Goal: Information Seeking & Learning: Learn about a topic

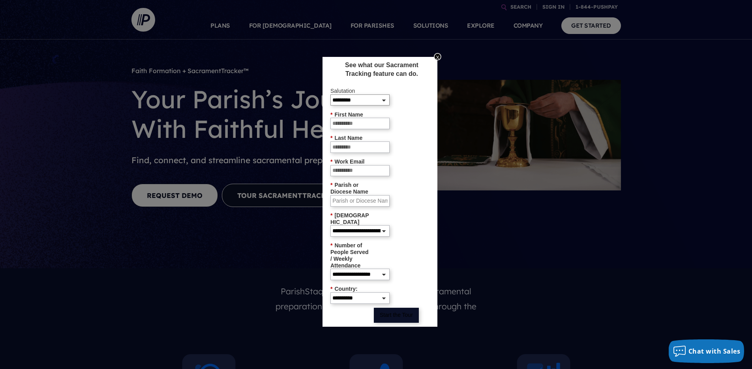
click at [385, 103] on select "**********" at bounding box center [359, 99] width 59 height 11
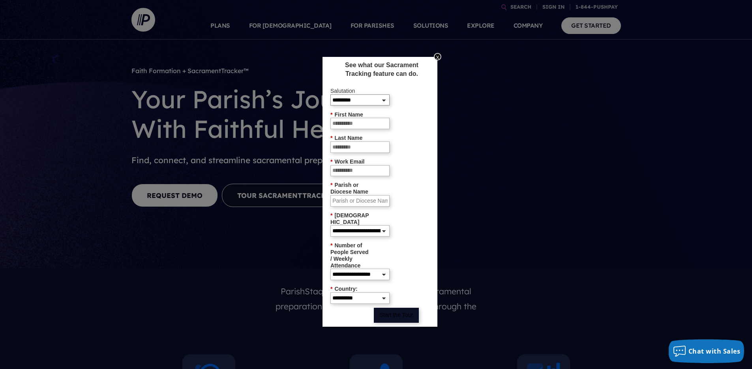
click at [382, 101] on select "**********" at bounding box center [359, 99] width 59 height 11
select select "***"
click at [330, 94] on select "**********" at bounding box center [359, 99] width 59 height 11
click at [372, 125] on input "* First Name" at bounding box center [359, 123] width 59 height 11
drag, startPoint x: 416, startPoint y: 82, endPoint x: 437, endPoint y: 53, distance: 35.7
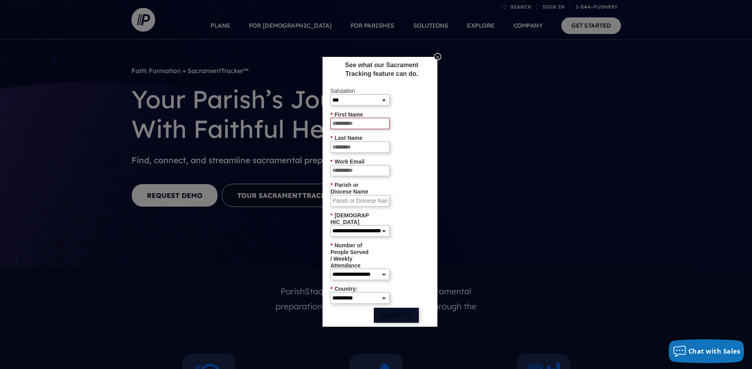
click at [416, 82] on div "See what our Sacrament Tracking feature can do." at bounding box center [379, 73] width 107 height 25
click at [439, 57] on div "X" at bounding box center [437, 56] width 7 height 7
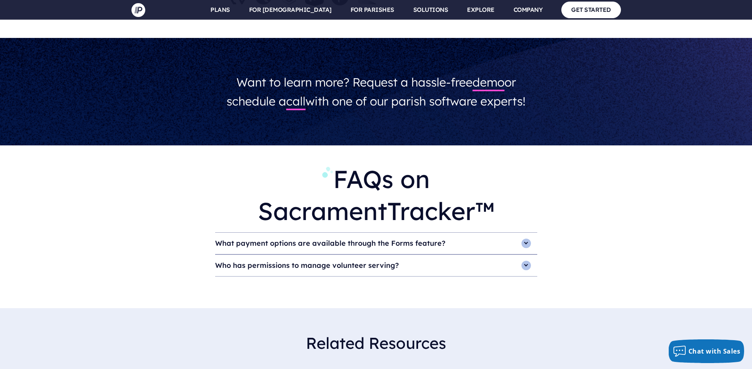
scroll to position [2397, 0]
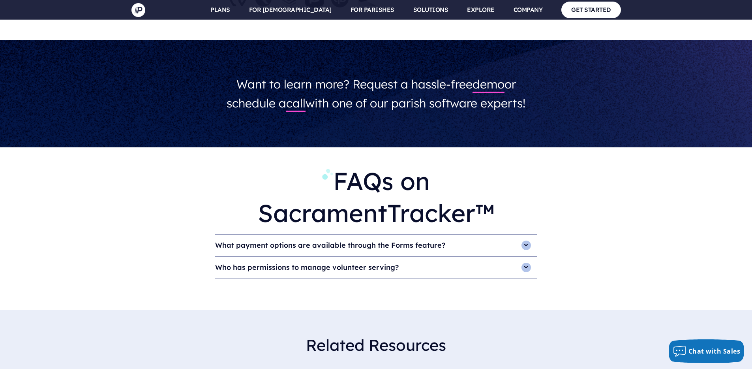
click at [471, 234] on h4 "What payment options are available through the Forms feature?" at bounding box center [376, 244] width 322 height 21
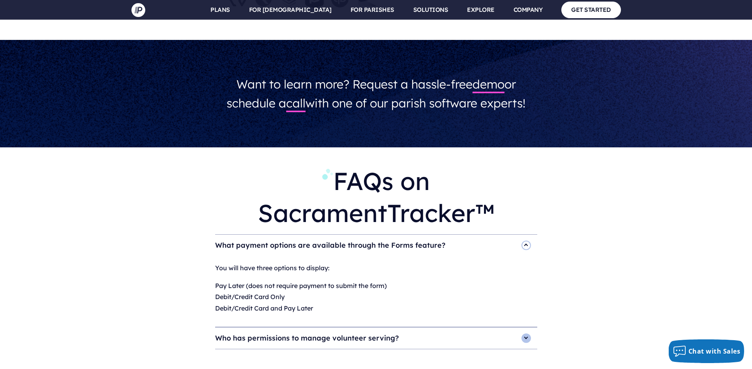
click at [471, 234] on h4 "What payment options are available through the Forms feature?" at bounding box center [376, 244] width 322 height 21
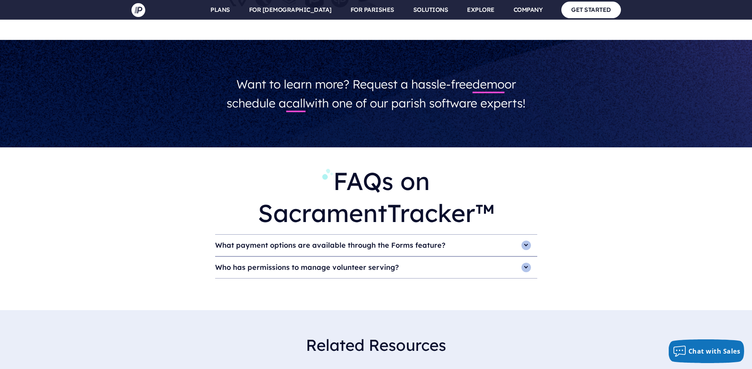
click at [460, 257] on h4 "Who has permissions to manage volunteer serving?" at bounding box center [376, 267] width 322 height 21
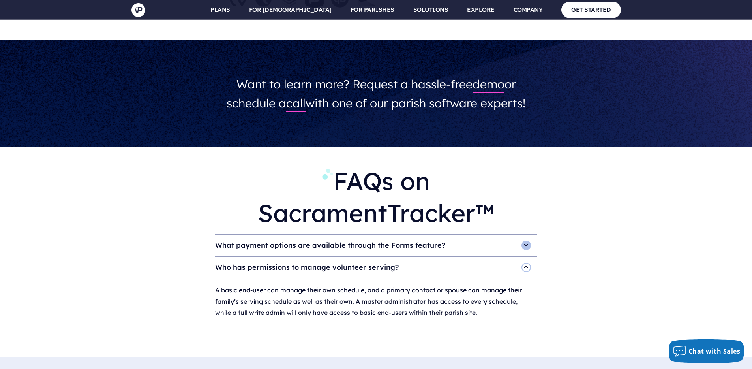
click at [460, 257] on h4 "Who has permissions to manage volunteer serving?" at bounding box center [376, 267] width 322 height 21
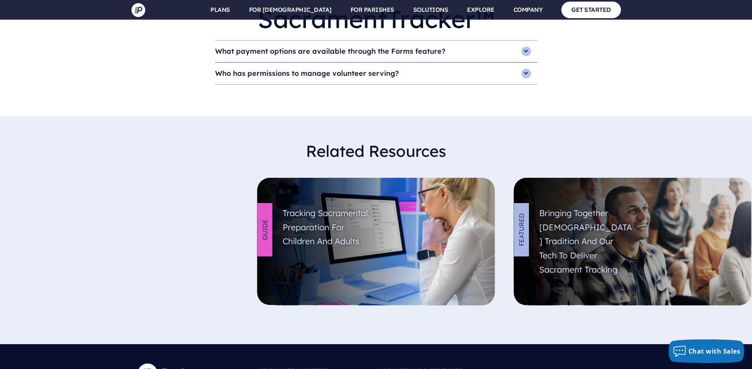
scroll to position [2636, 0]
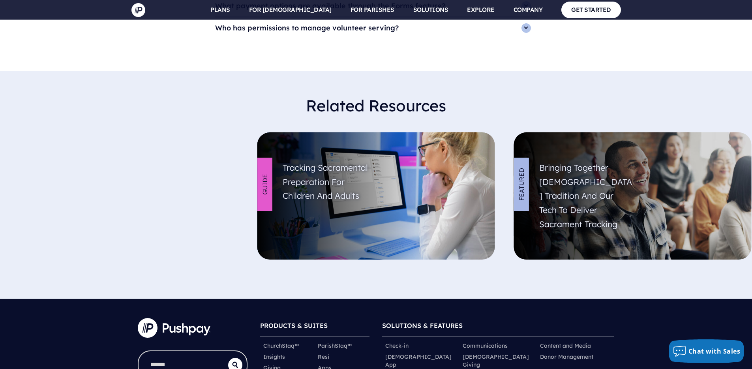
click at [476, 173] on link at bounding box center [376, 195] width 238 height 127
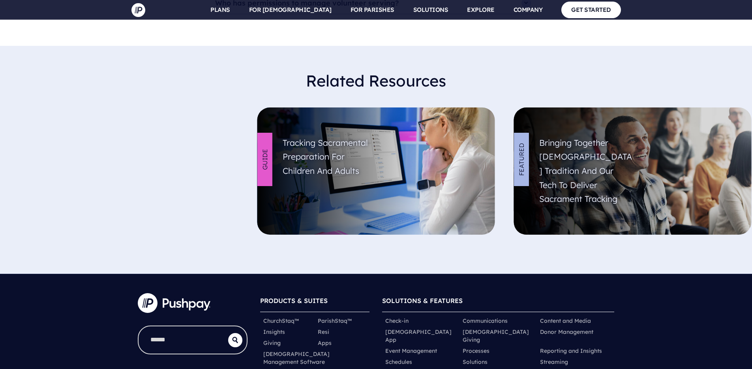
scroll to position [2592, 0]
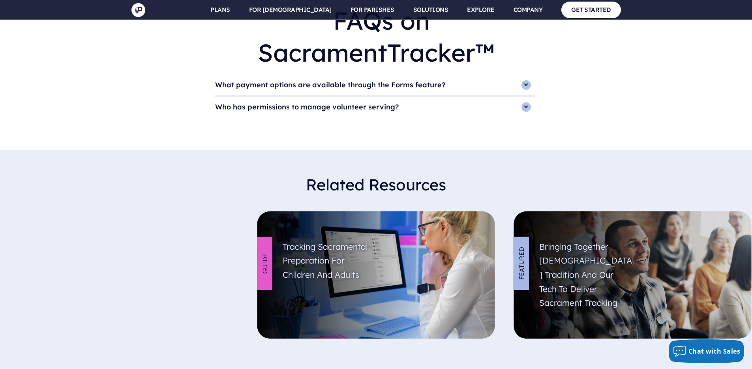
click at [661, 261] on link at bounding box center [633, 274] width 238 height 127
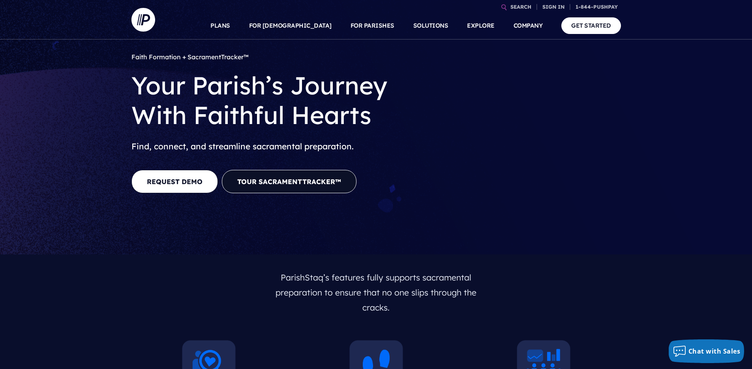
scroll to position [0, 0]
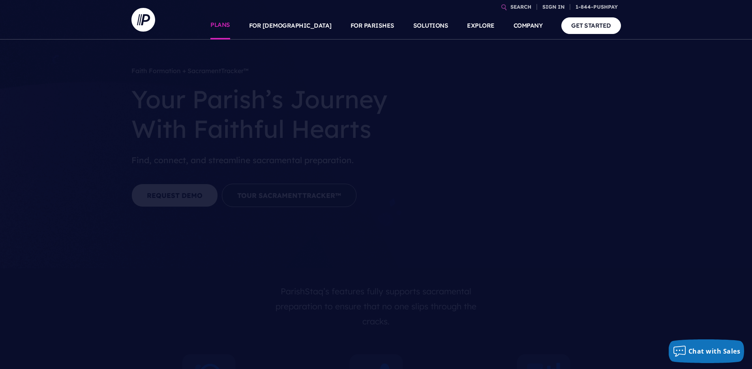
click at [230, 30] on link "PLANS" at bounding box center [220, 26] width 20 height 28
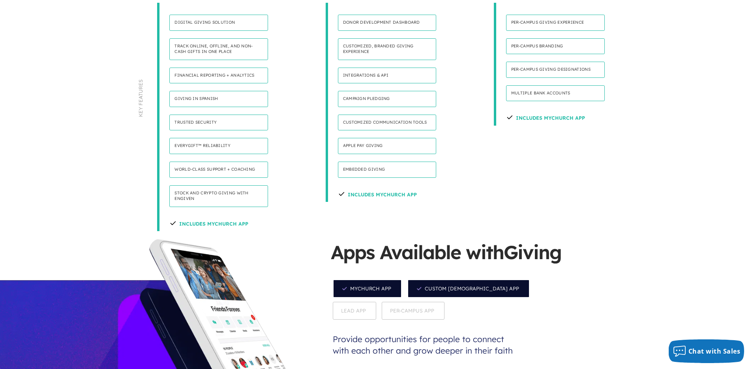
scroll to position [625, 0]
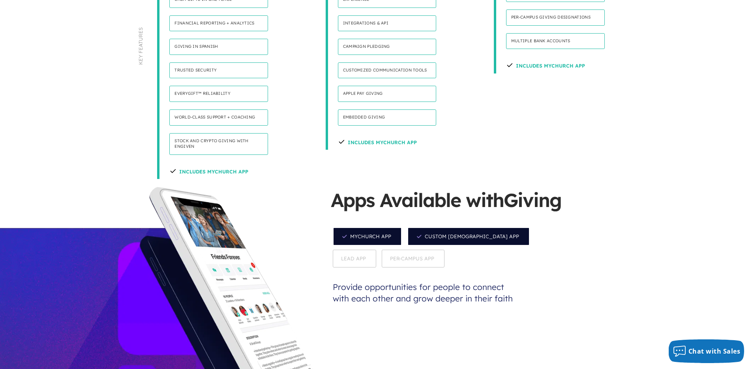
click at [376, 249] on span "Lead App" at bounding box center [354, 258] width 43 height 18
click at [377, 249] on span "Lead App" at bounding box center [355, 258] width 44 height 19
click at [446, 227] on span "Custom Church App" at bounding box center [468, 236] width 122 height 19
click at [379, 227] on span "MyChurch App" at bounding box center [367, 236] width 69 height 19
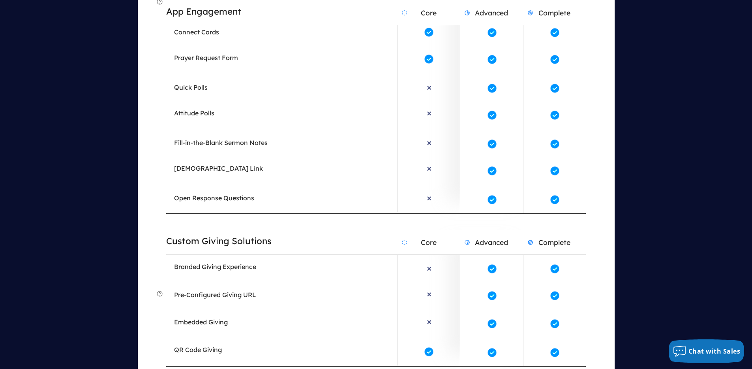
scroll to position [1769, 0]
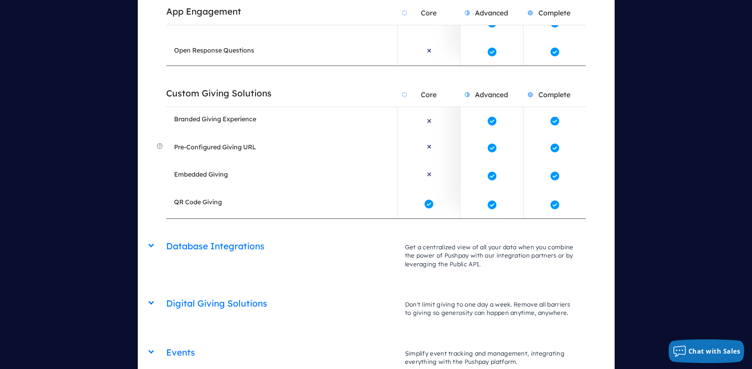
click at [166, 234] on div "Database Integrations Core Advanced Complete Get a centralized view of all your…" at bounding box center [376, 234] width 420 height 0
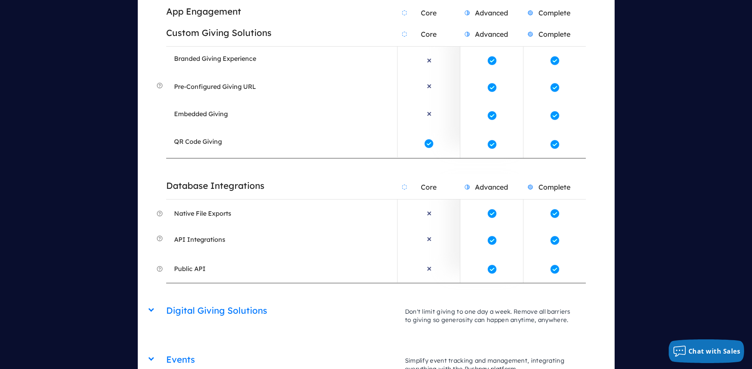
scroll to position [1861, 0]
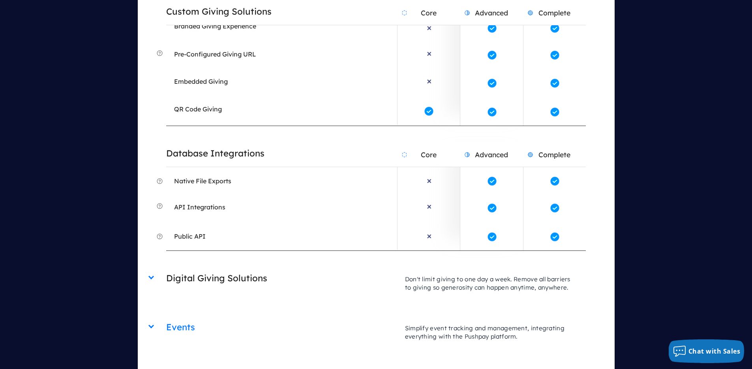
click at [227, 268] on h2 "Digital Giving Solutions" at bounding box center [281, 278] width 231 height 20
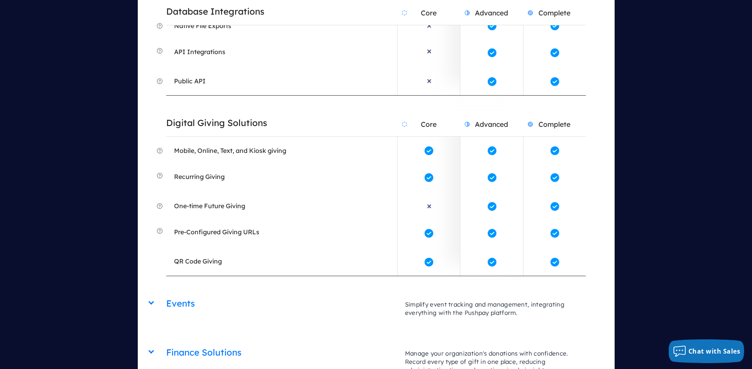
scroll to position [2018, 0]
click at [185, 292] on h2 "Events" at bounding box center [281, 302] width 231 height 20
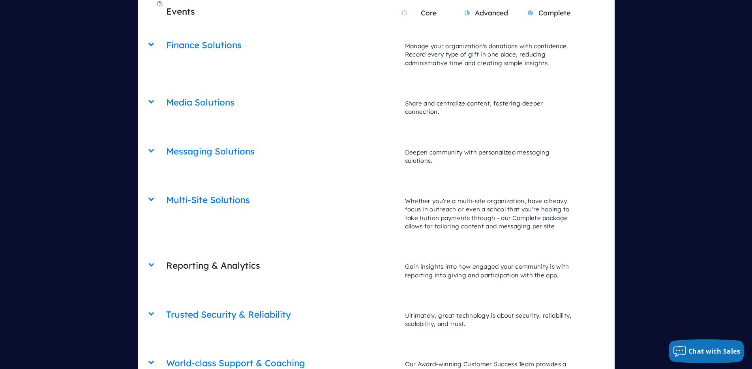
scroll to position [2351, 0]
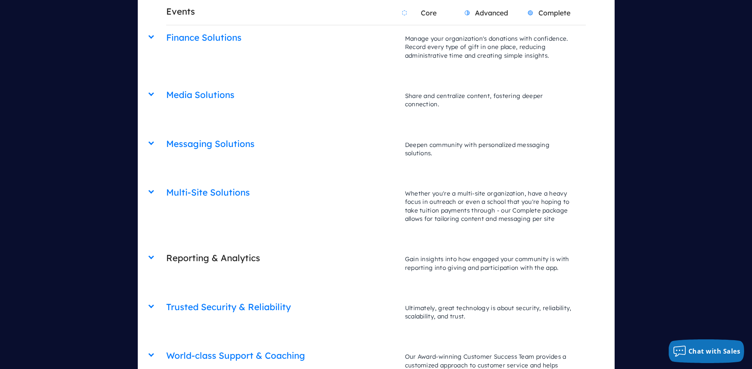
click at [209, 248] on h2 "Reporting & Analytics" at bounding box center [281, 258] width 231 height 20
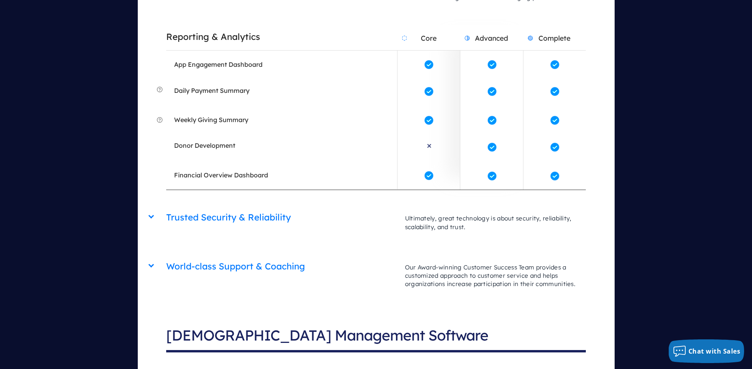
scroll to position [2577, 0]
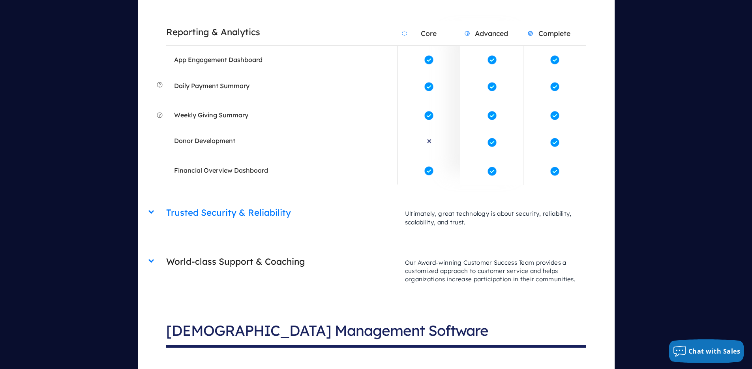
click at [234, 251] on h2 "World-class Support & Coaching" at bounding box center [281, 261] width 231 height 20
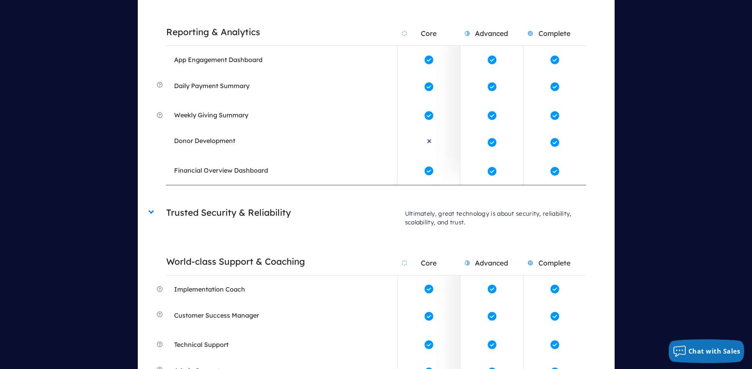
drag, startPoint x: 234, startPoint y: 180, endPoint x: 232, endPoint y: 141, distance: 38.4
click at [234, 251] on h2 "World-class Support & Coaching" at bounding box center [281, 261] width 231 height 20
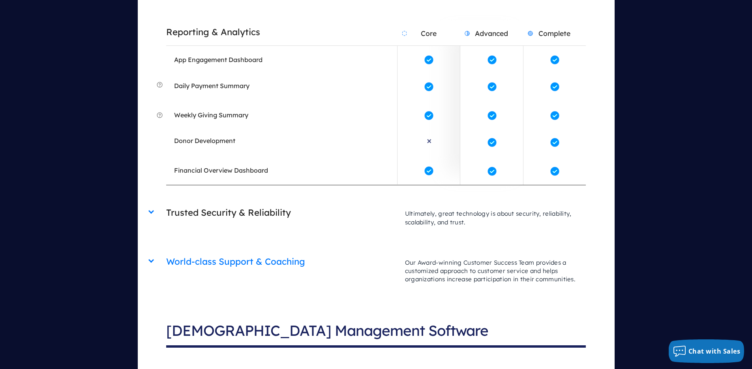
click at [231, 202] on h2 "Trusted Security & Reliability" at bounding box center [281, 212] width 231 height 20
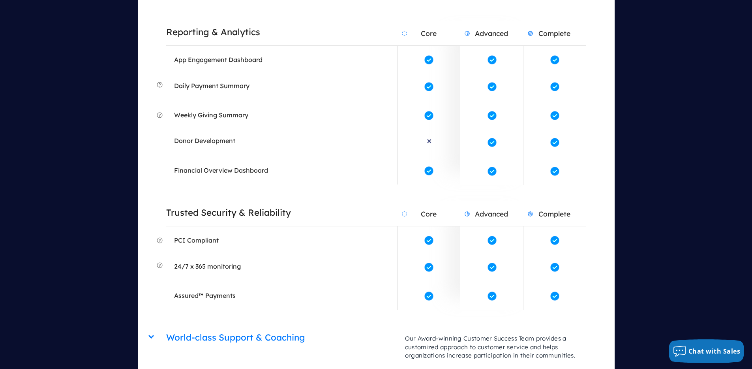
click at [231, 202] on h2 "Trusted Security & Reliability" at bounding box center [281, 212] width 231 height 20
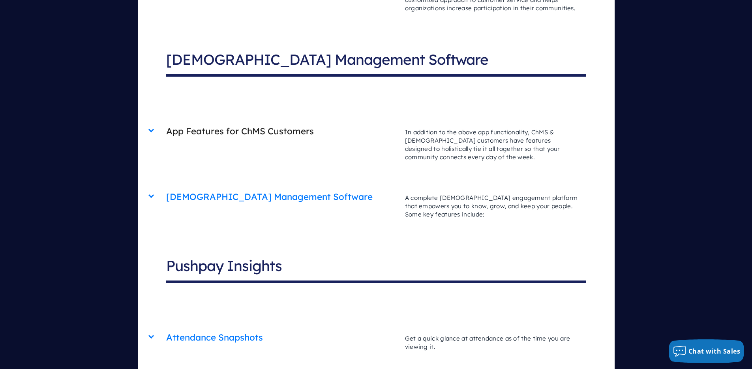
scroll to position [2846, 0]
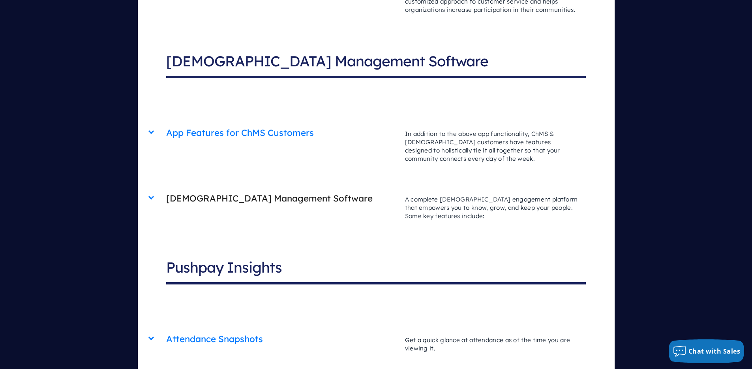
click at [257, 188] on h2 "[DEMOGRAPHIC_DATA] Management Software" at bounding box center [281, 198] width 231 height 20
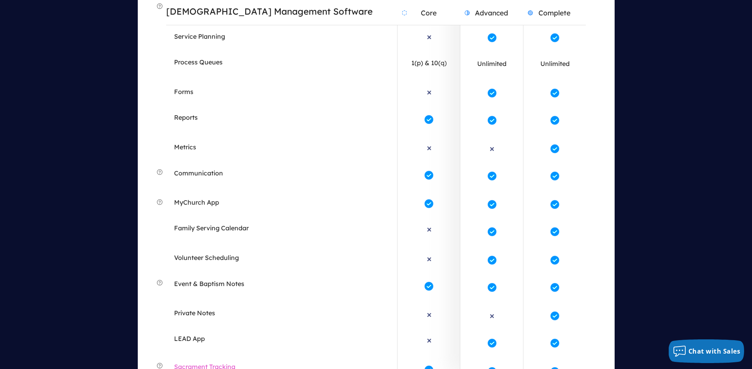
scroll to position [3279, 0]
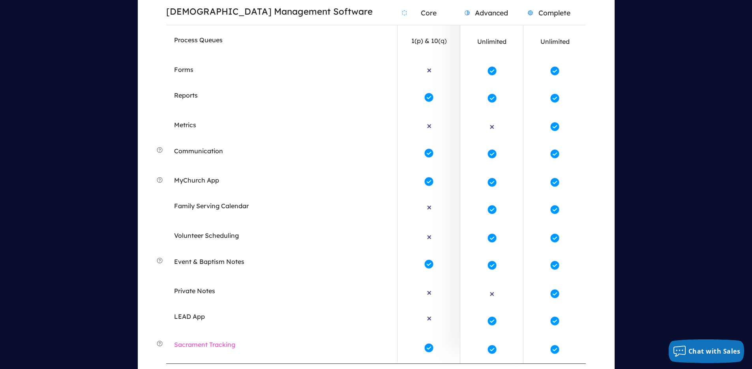
click at [205, 340] on span "Sacrament Tracking" at bounding box center [204, 346] width 61 height 12
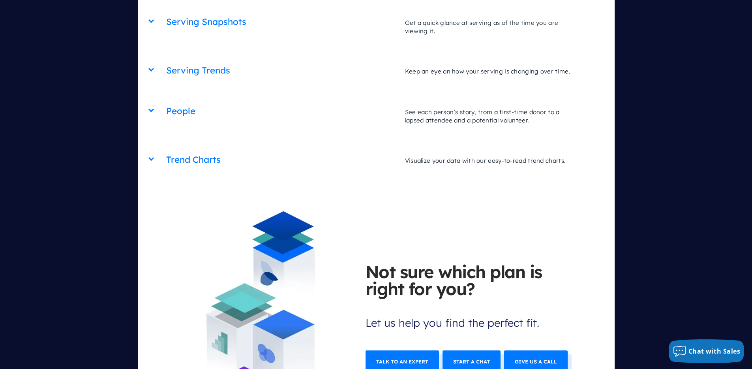
scroll to position [3762, 0]
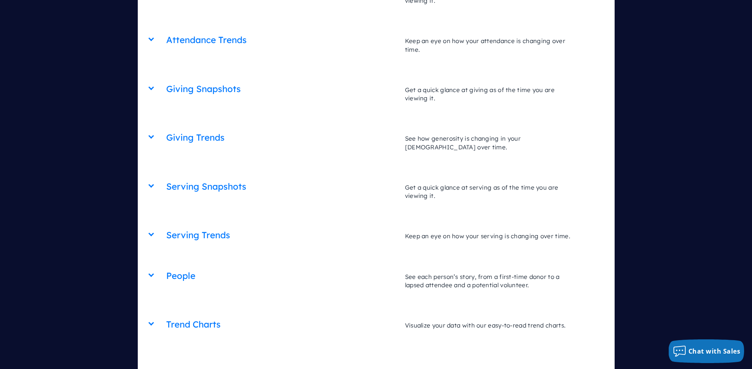
click at [171, 266] on h2 "People" at bounding box center [281, 276] width 231 height 20
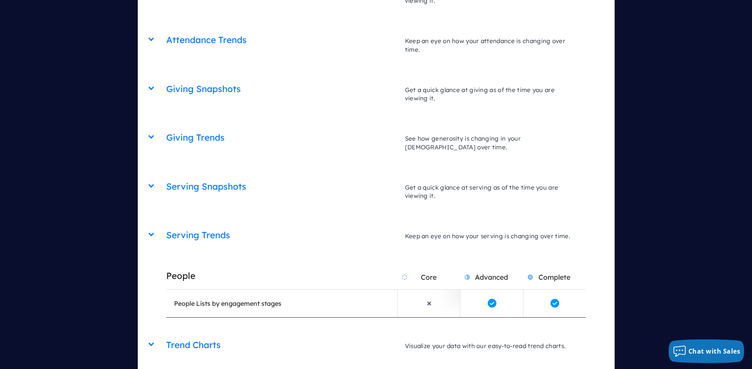
click at [173, 266] on h2 "People" at bounding box center [281, 276] width 231 height 20
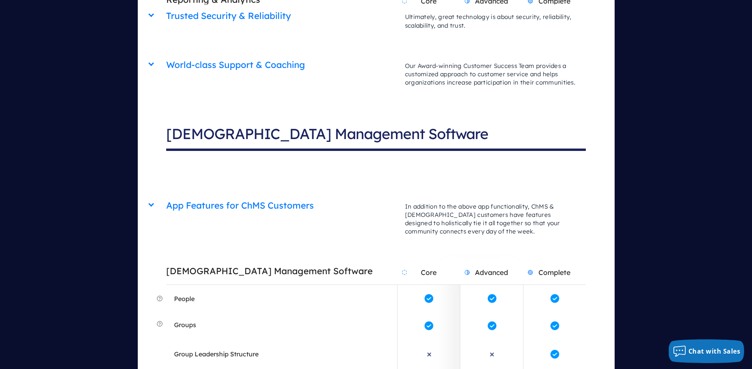
scroll to position [2700, 0]
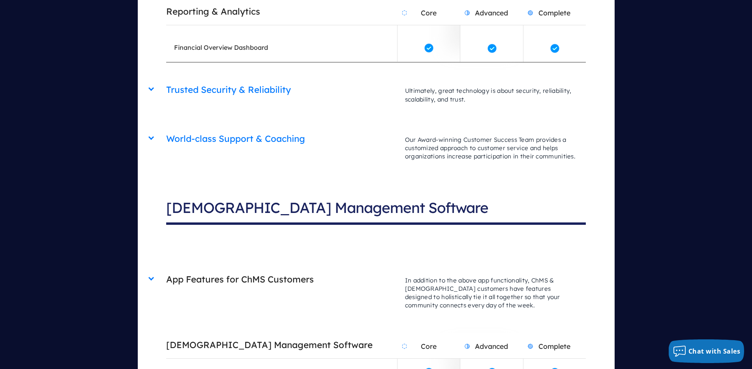
click at [181, 269] on h2 "App Features for ChMS Customers" at bounding box center [281, 279] width 231 height 20
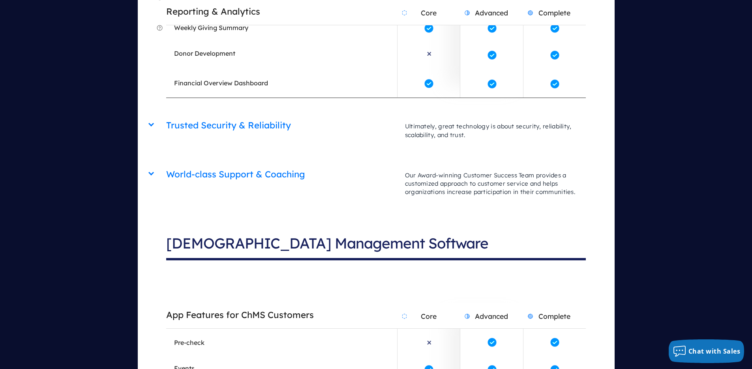
scroll to position [2577, 0]
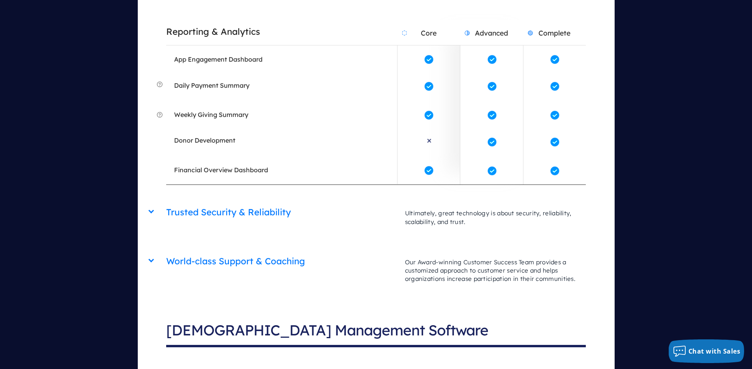
click at [166, 201] on div "Trusted Security & Reliability Core Advanced Complete Ultimately, great technol…" at bounding box center [376, 201] width 420 height 0
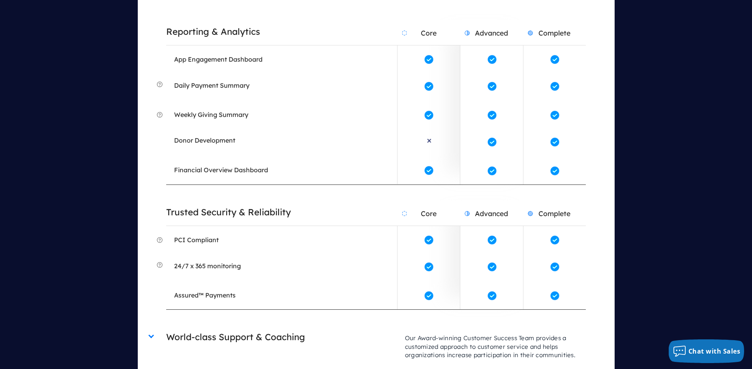
click at [199, 327] on h2 "World-class Support & Coaching" at bounding box center [281, 337] width 231 height 20
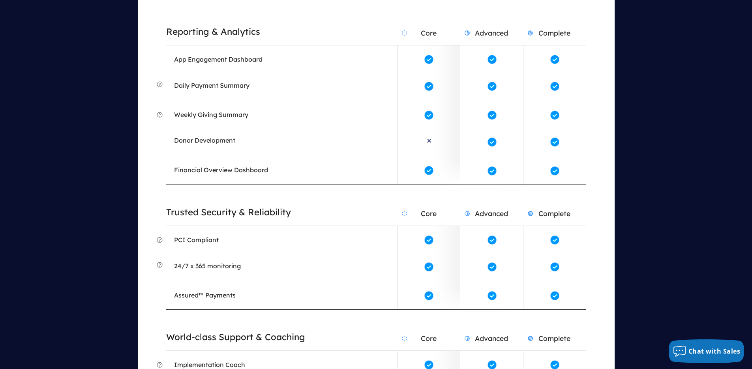
scroll to position [1631, 0]
